Goal: Information Seeking & Learning: Learn about a topic

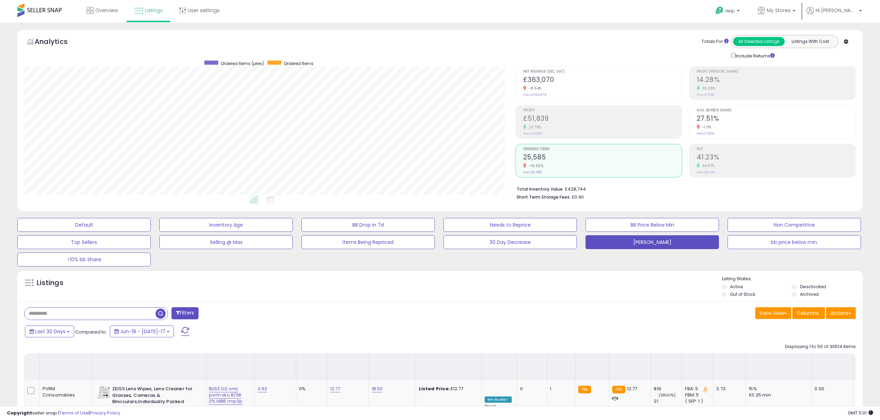
select select "**"
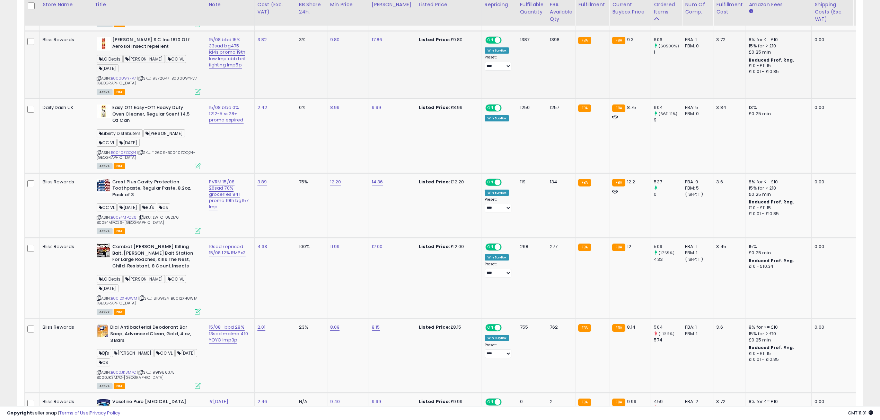
scroll to position [584, 0]
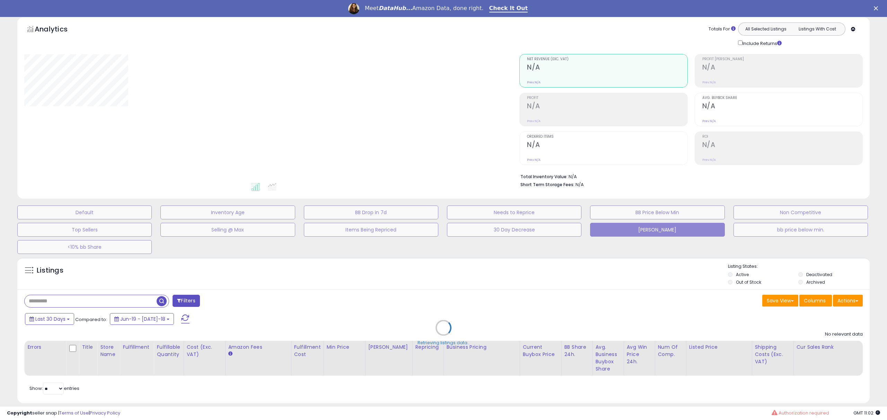
select select "**"
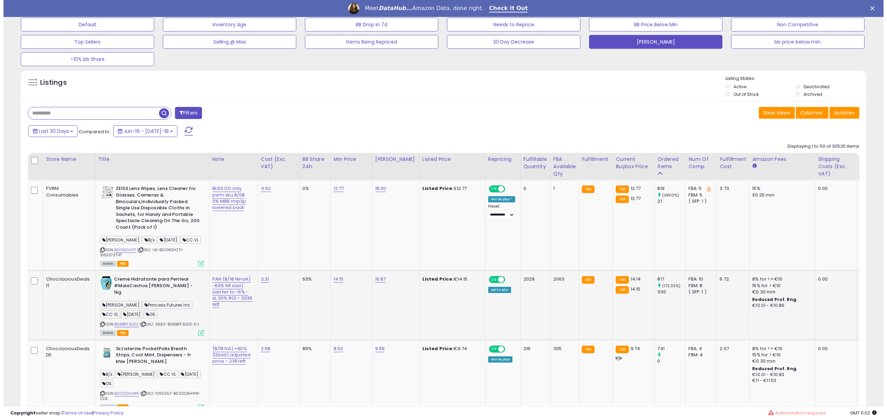
scroll to position [260, 0]
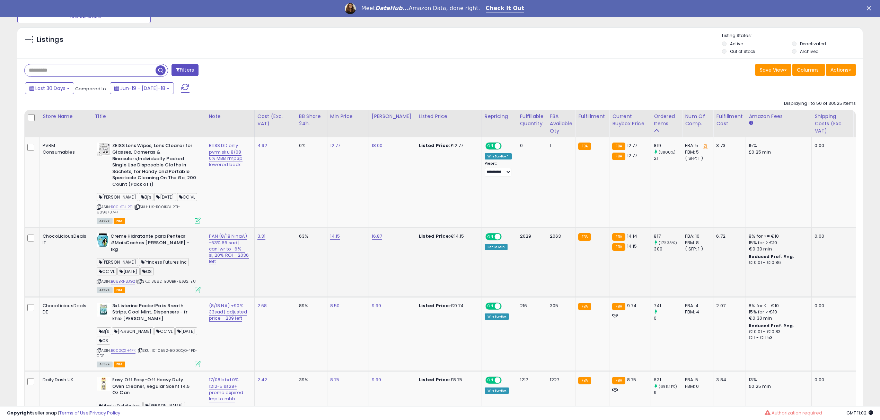
click at [195, 287] on icon at bounding box center [198, 290] width 6 height 6
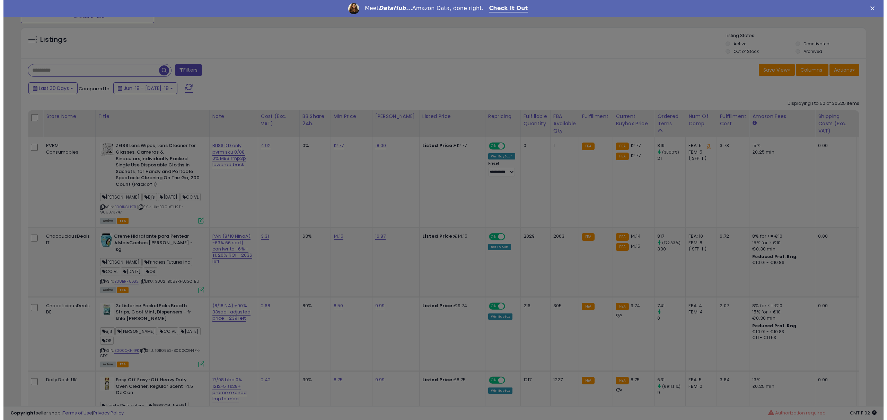
scroll to position [142, 495]
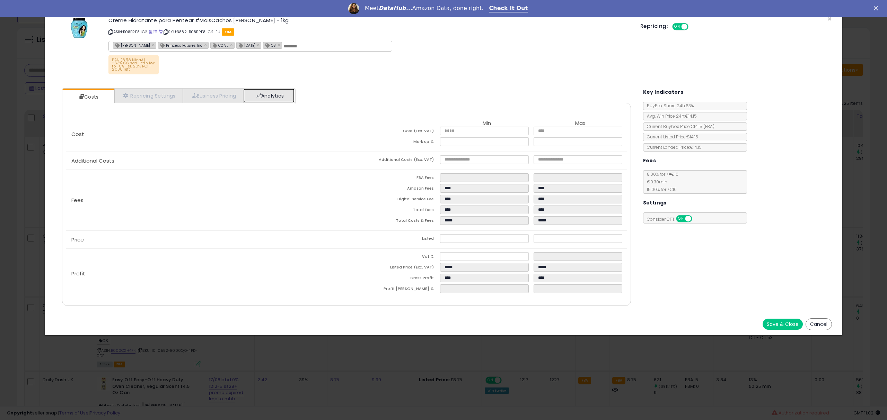
click at [275, 99] on link "Analytics" at bounding box center [268, 96] width 51 height 14
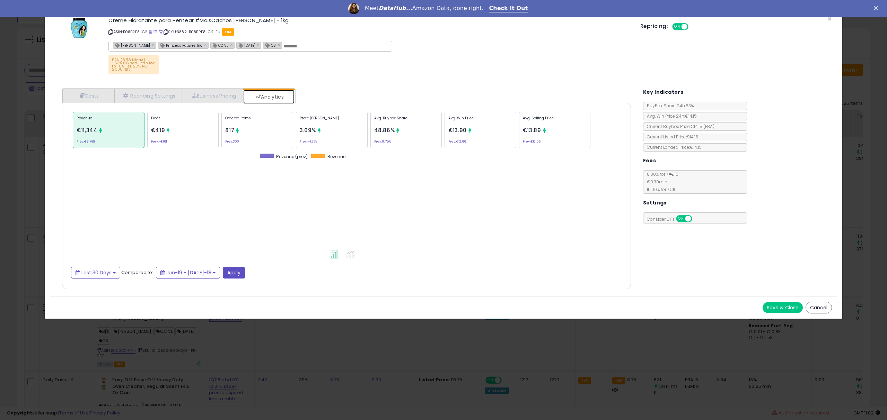
scroll to position [213, 582]
click at [259, 117] on p "Ordered Items" at bounding box center [257, 121] width 64 height 10
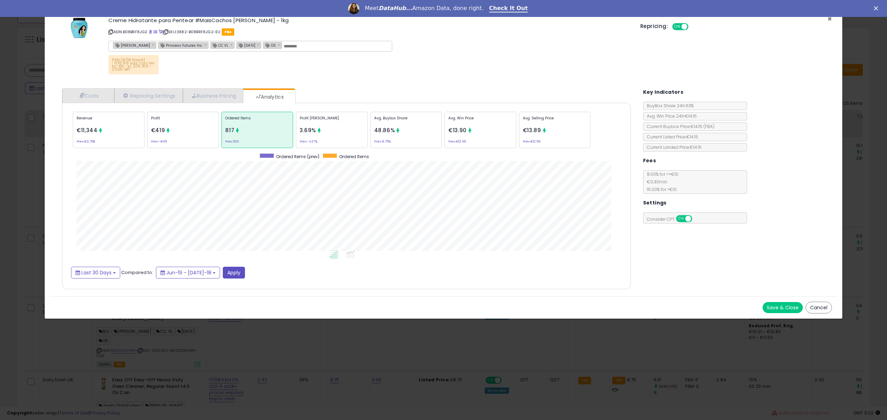
click at [829, 18] on span "×" at bounding box center [829, 19] width 5 height 10
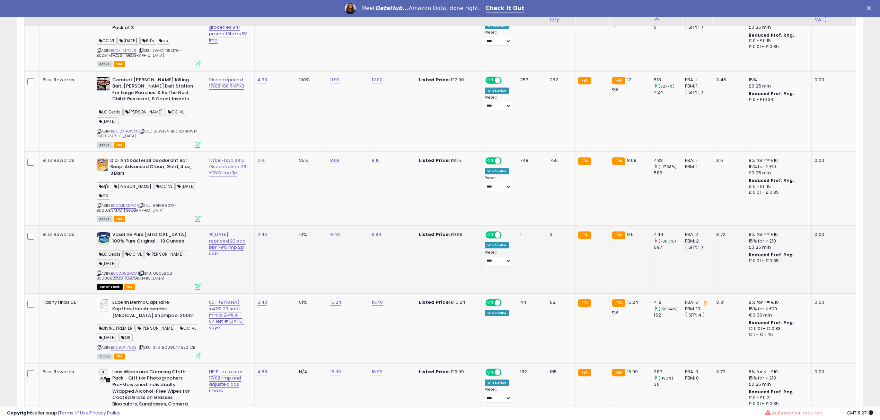
scroll to position [815, 0]
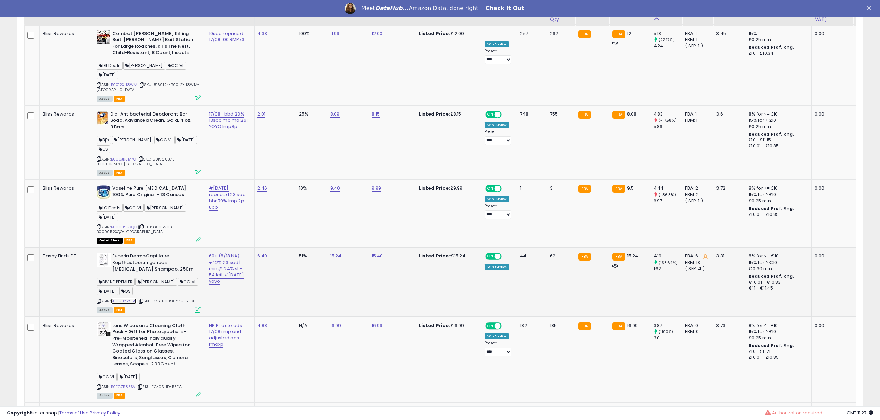
click at [120, 299] on link "B0090Y79SS" at bounding box center [124, 302] width 26 height 6
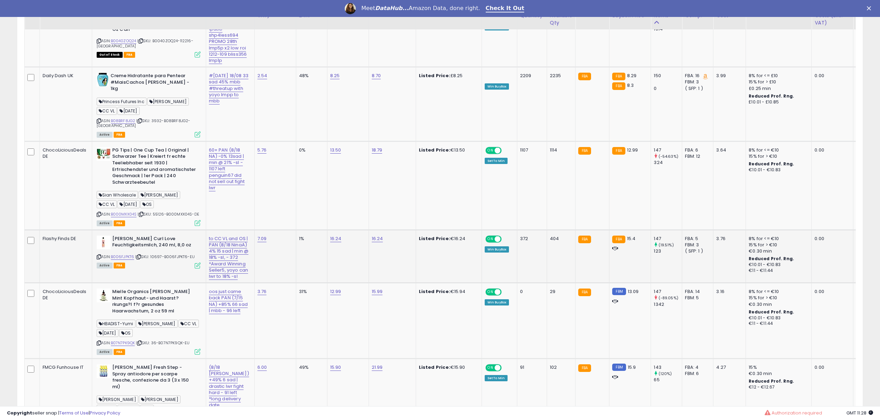
scroll to position [3530, 0]
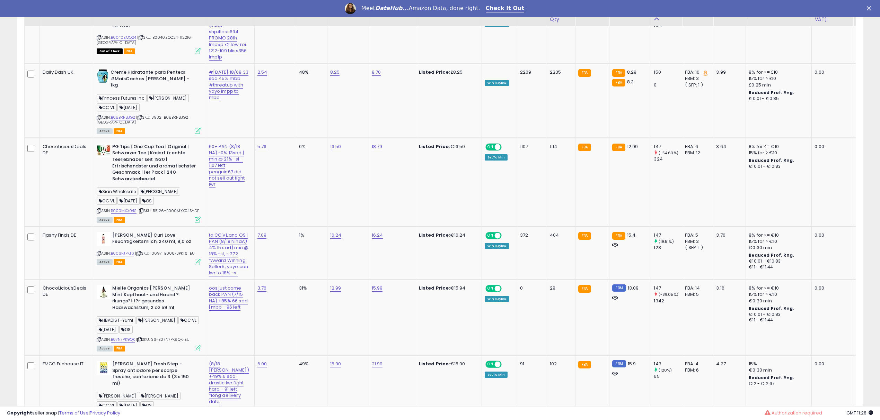
drag, startPoint x: 790, startPoint y: 375, endPoint x: 322, endPoint y: 278, distance: 477.4
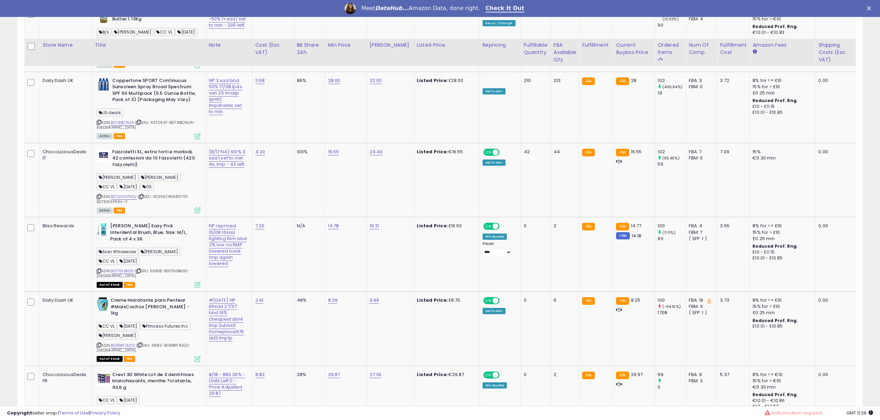
scroll to position [2263, 0]
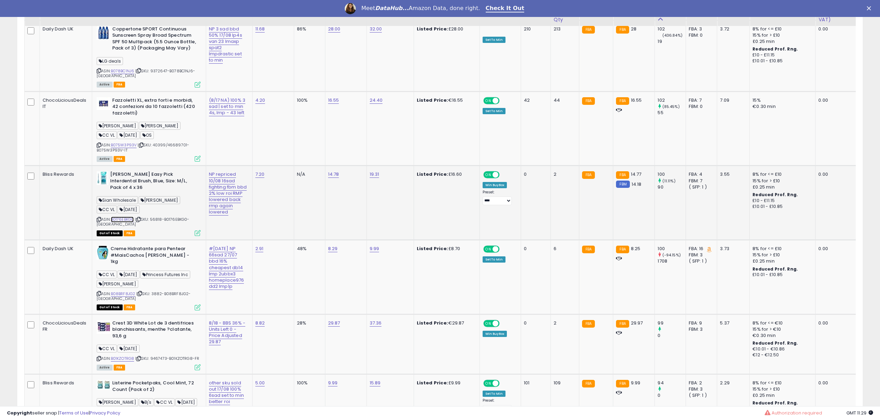
click at [123, 217] on link "B0176EBKG0" at bounding box center [122, 220] width 23 height 6
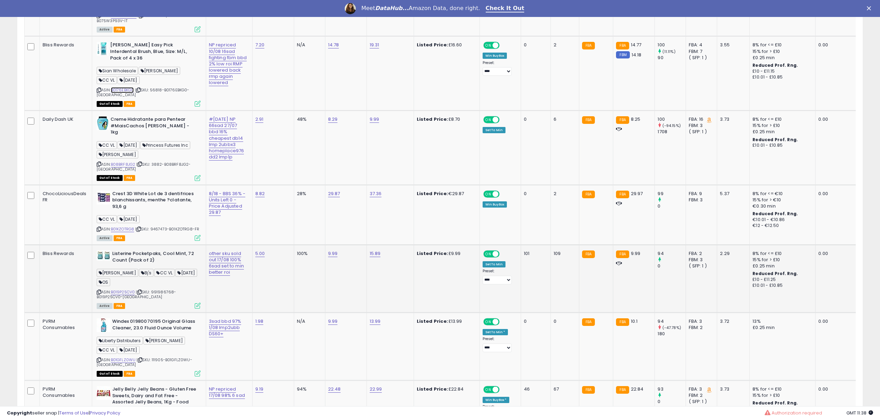
scroll to position [2401, 0]
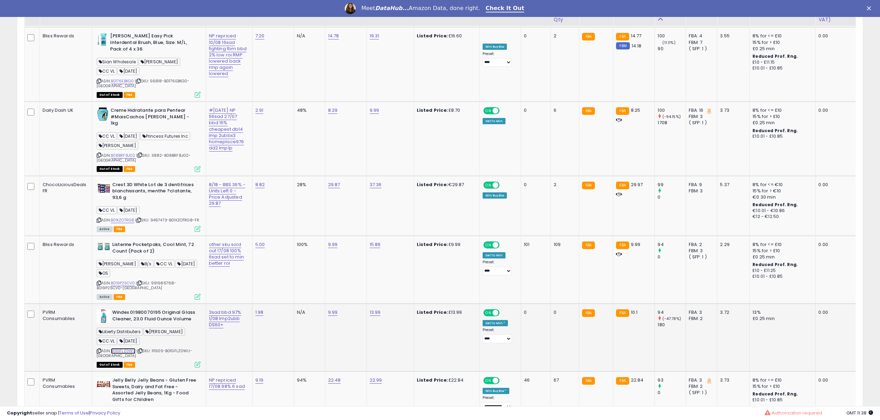
click at [121, 348] on link "B01GFLZ0WU" at bounding box center [123, 351] width 25 height 6
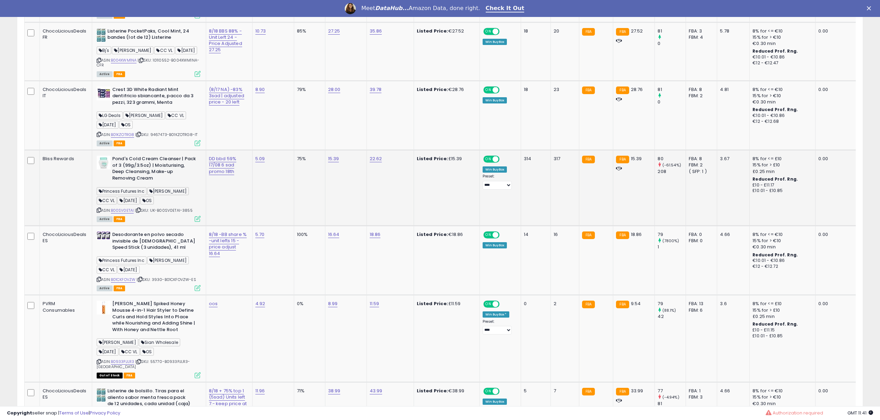
scroll to position [3418, 0]
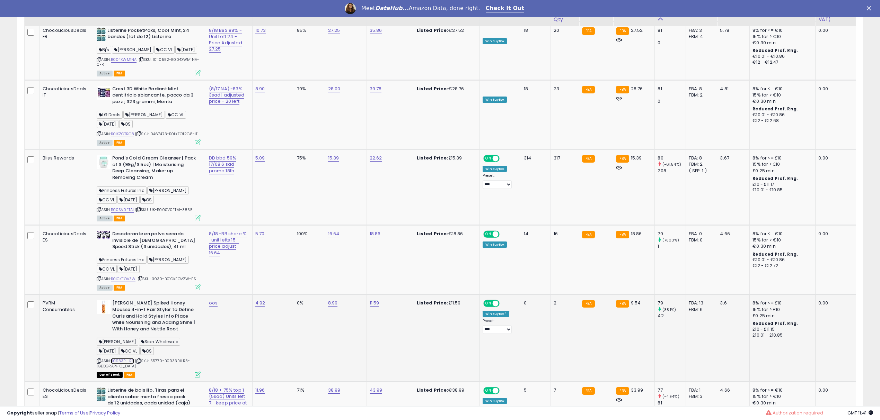
click at [121, 358] on link "B0933PJLR3" at bounding box center [123, 361] width 24 height 6
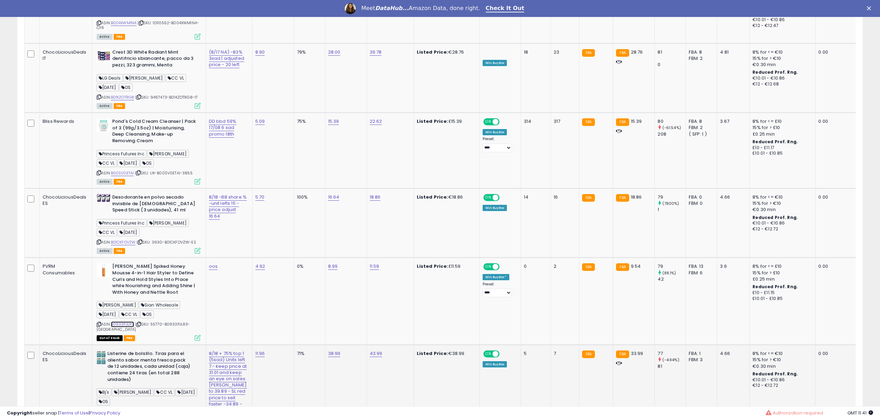
scroll to position [3464, 0]
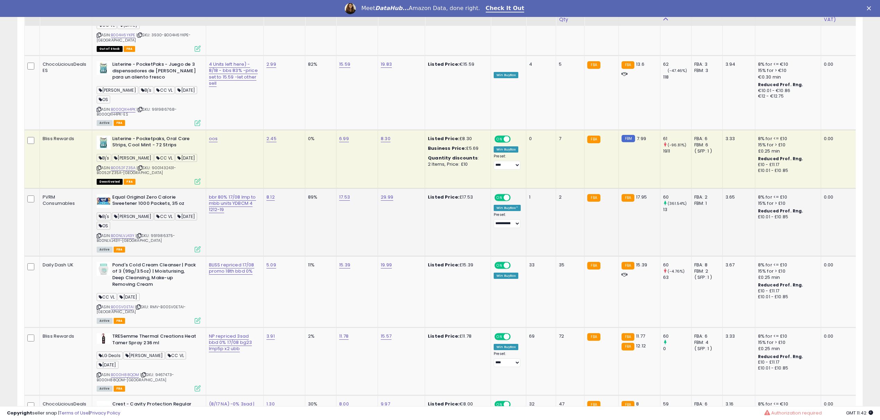
scroll to position [1155, 0]
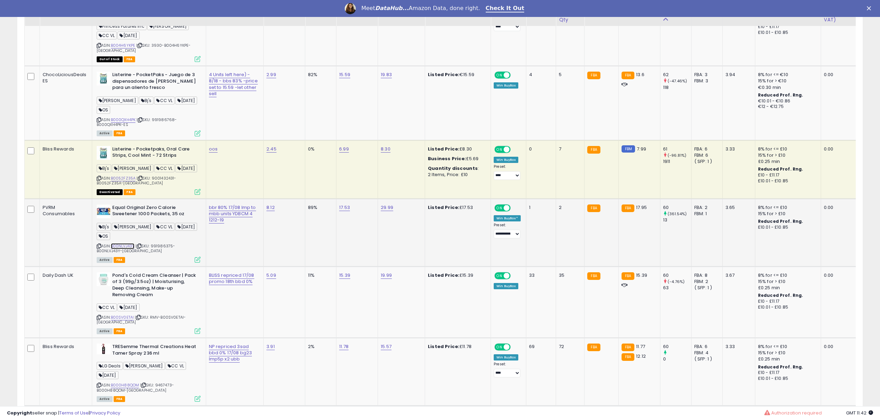
click at [128, 243] on link "B00NLVJ43Y" at bounding box center [123, 246] width 24 height 6
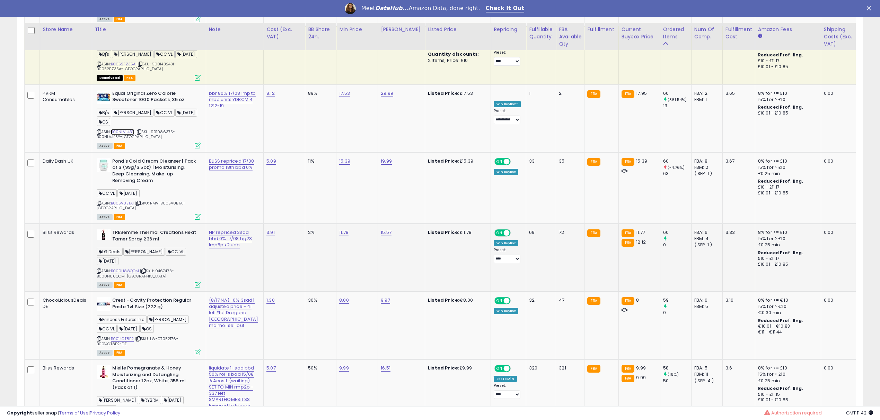
scroll to position [1293, 0]
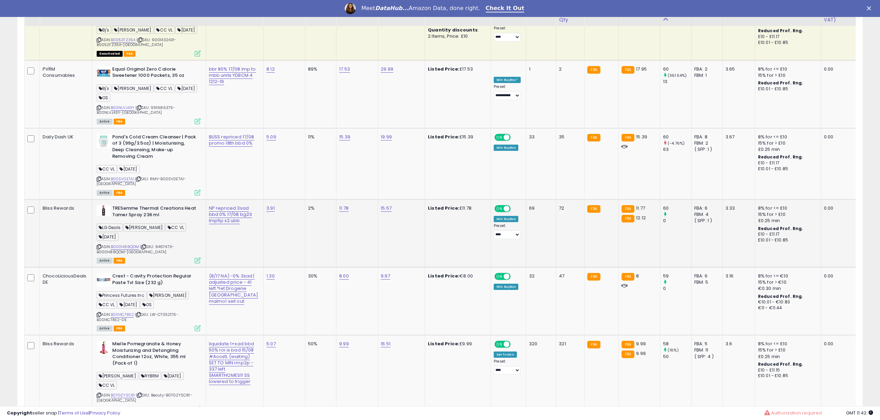
click at [131, 205] on div "ASIN: B000H88QOM | SKU: 9467473-B000H88QOM-UK Active FBA" at bounding box center [149, 233] width 104 height 57
click at [131, 244] on link "B000H88QOM" at bounding box center [125, 247] width 28 height 6
